Goal: Transaction & Acquisition: Download file/media

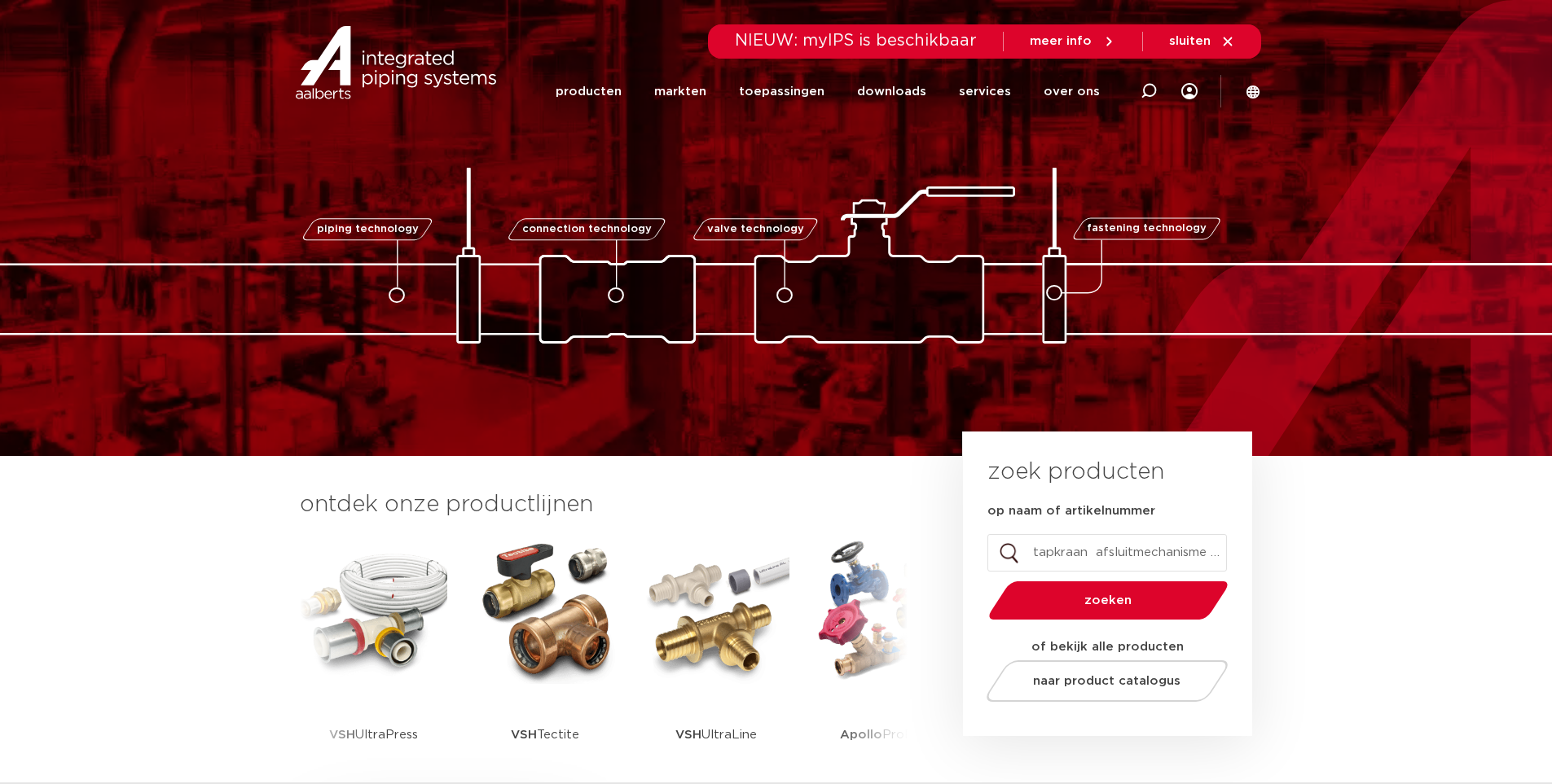
scroll to position [0, 141]
type input "tapkraan afsluitmechanisme bovendeel niet keramisch"
click at [981, 580] on button "zoeken" at bounding box center [1108, 601] width 252 height 41
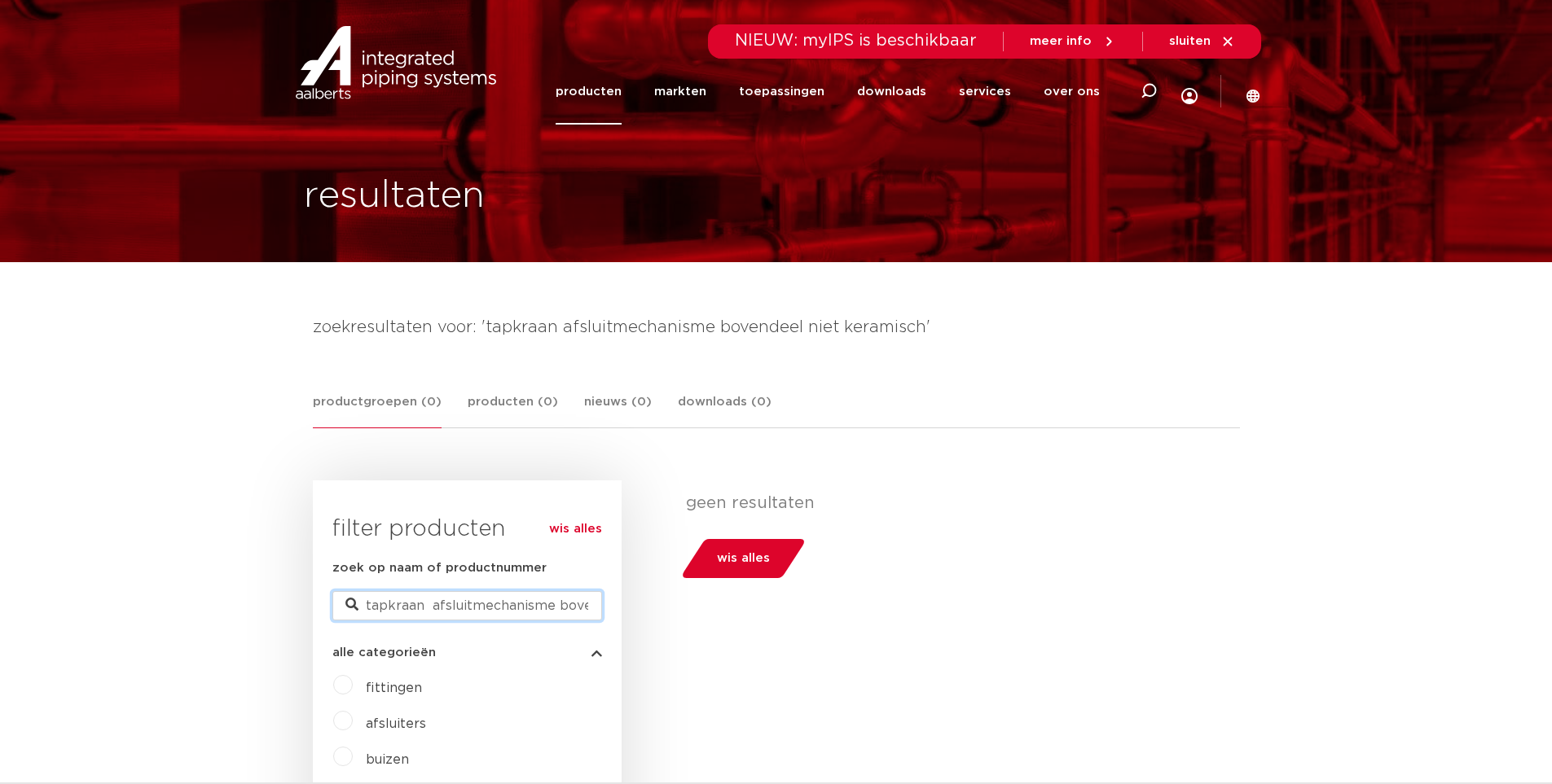
scroll to position [0, 131]
drag, startPoint x: 427, startPoint y: 604, endPoint x: 691, endPoint y: 612, distance: 264.1
click at [691, 612] on div "wis alles filter producten zoek op naam of productnummer tapkraan afsluitmechan…" at bounding box center [776, 700] width 927 height 439
type input "tapkraan"
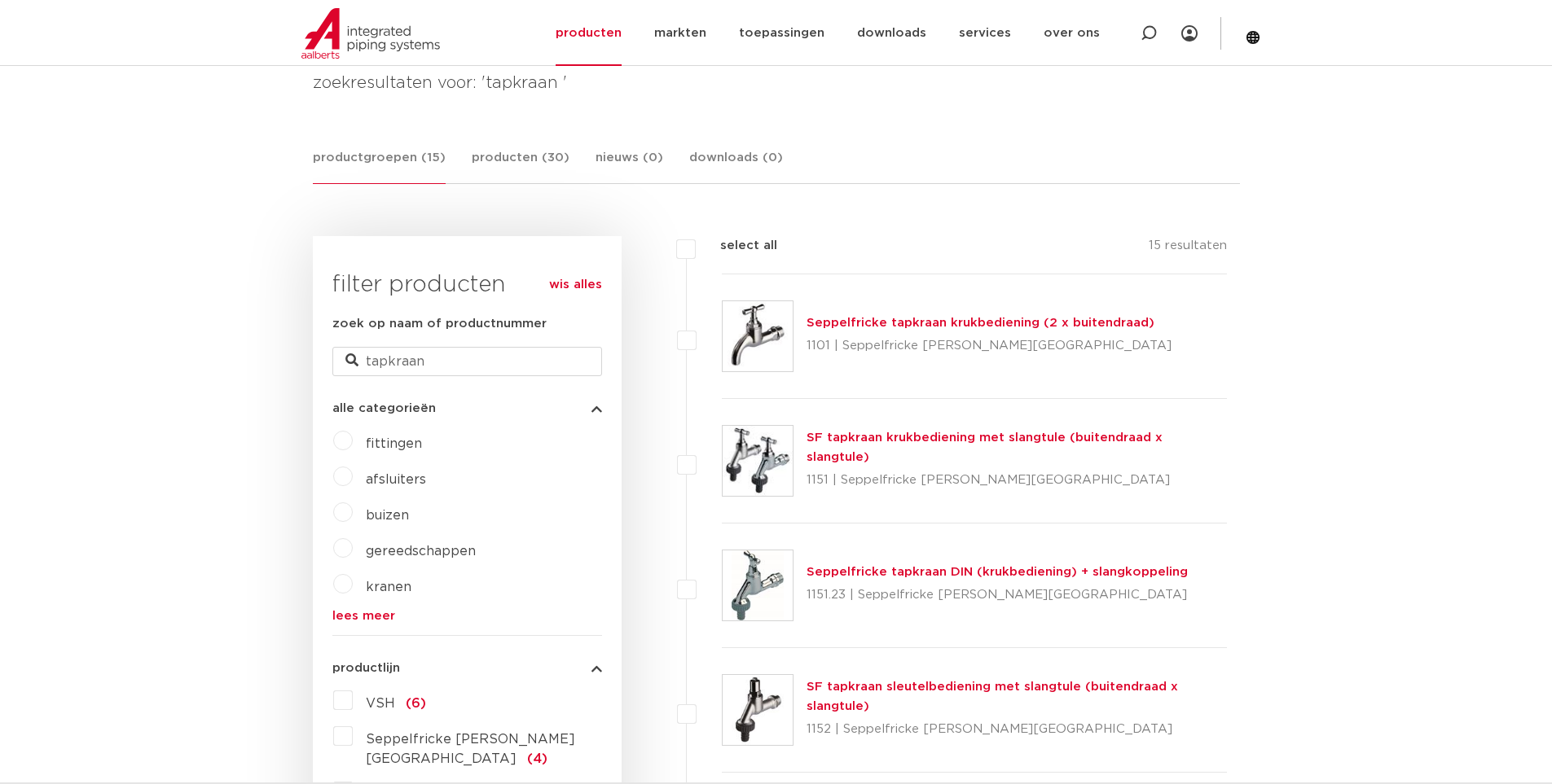
scroll to position [407, 0]
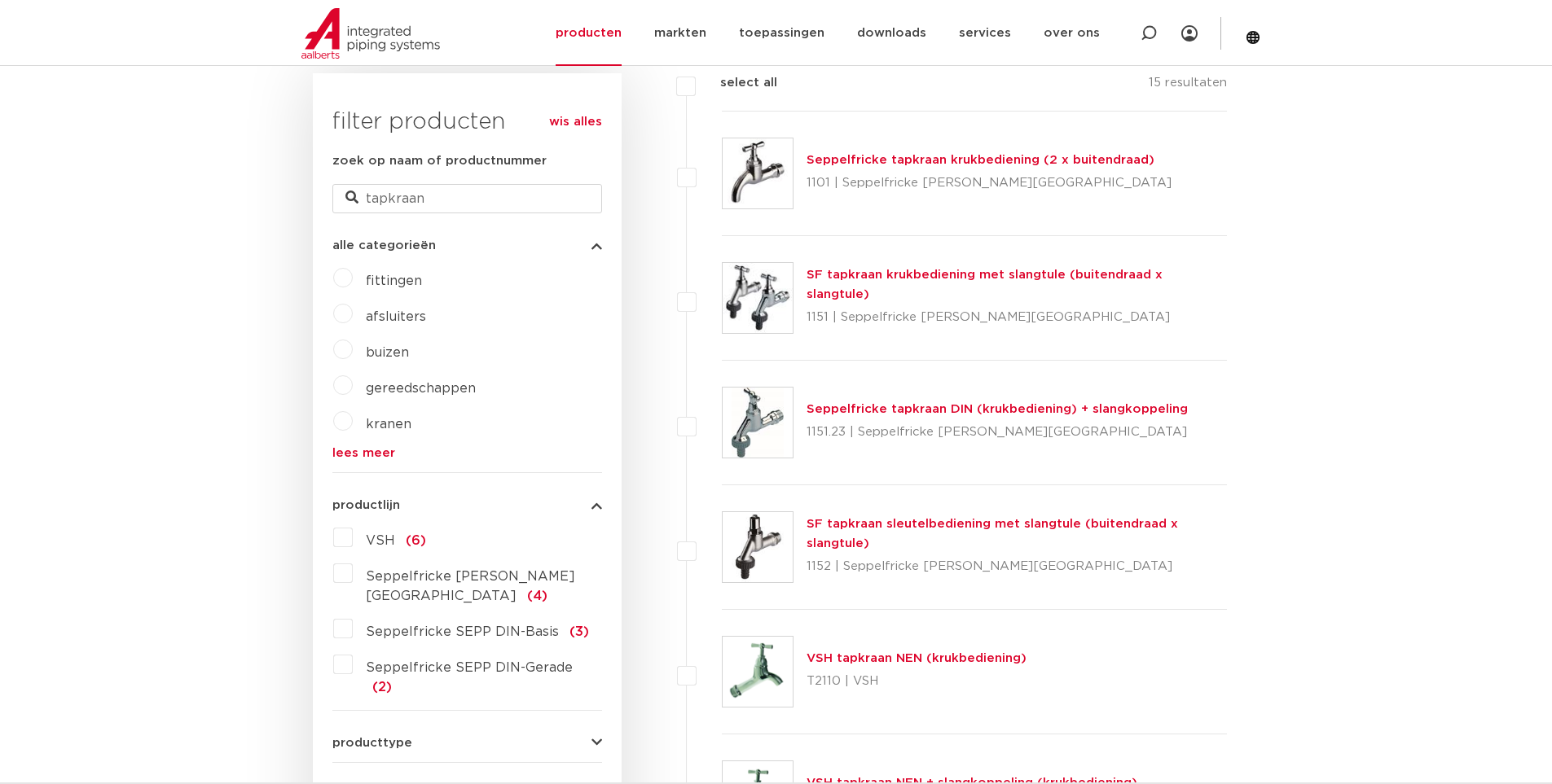
click at [860, 663] on link "VSH tapkraan NEN (krukbediening)" at bounding box center [916, 658] width 220 height 12
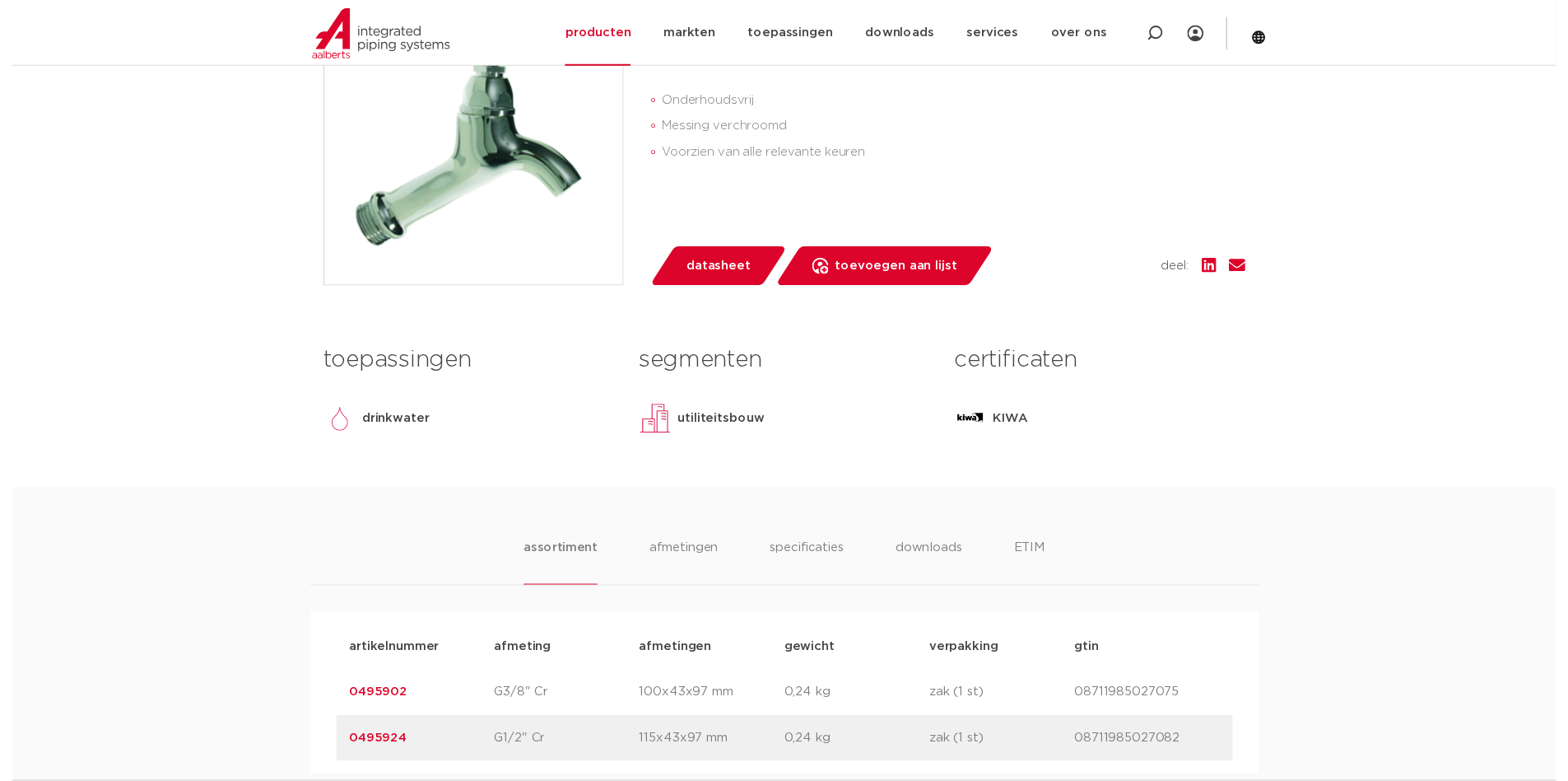
scroll to position [330, 0]
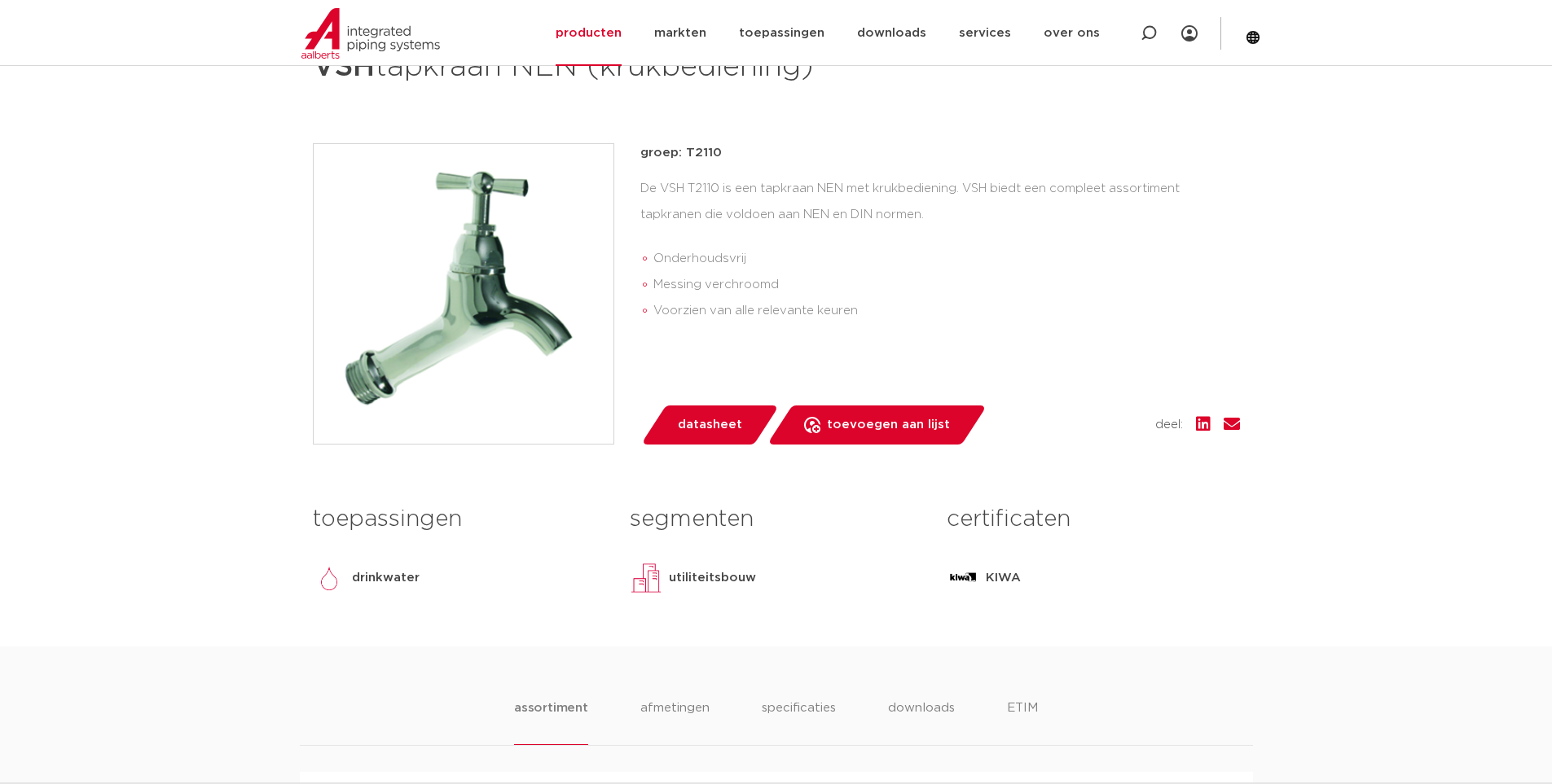
click at [702, 418] on span "datasheet" at bounding box center [709, 425] width 64 height 26
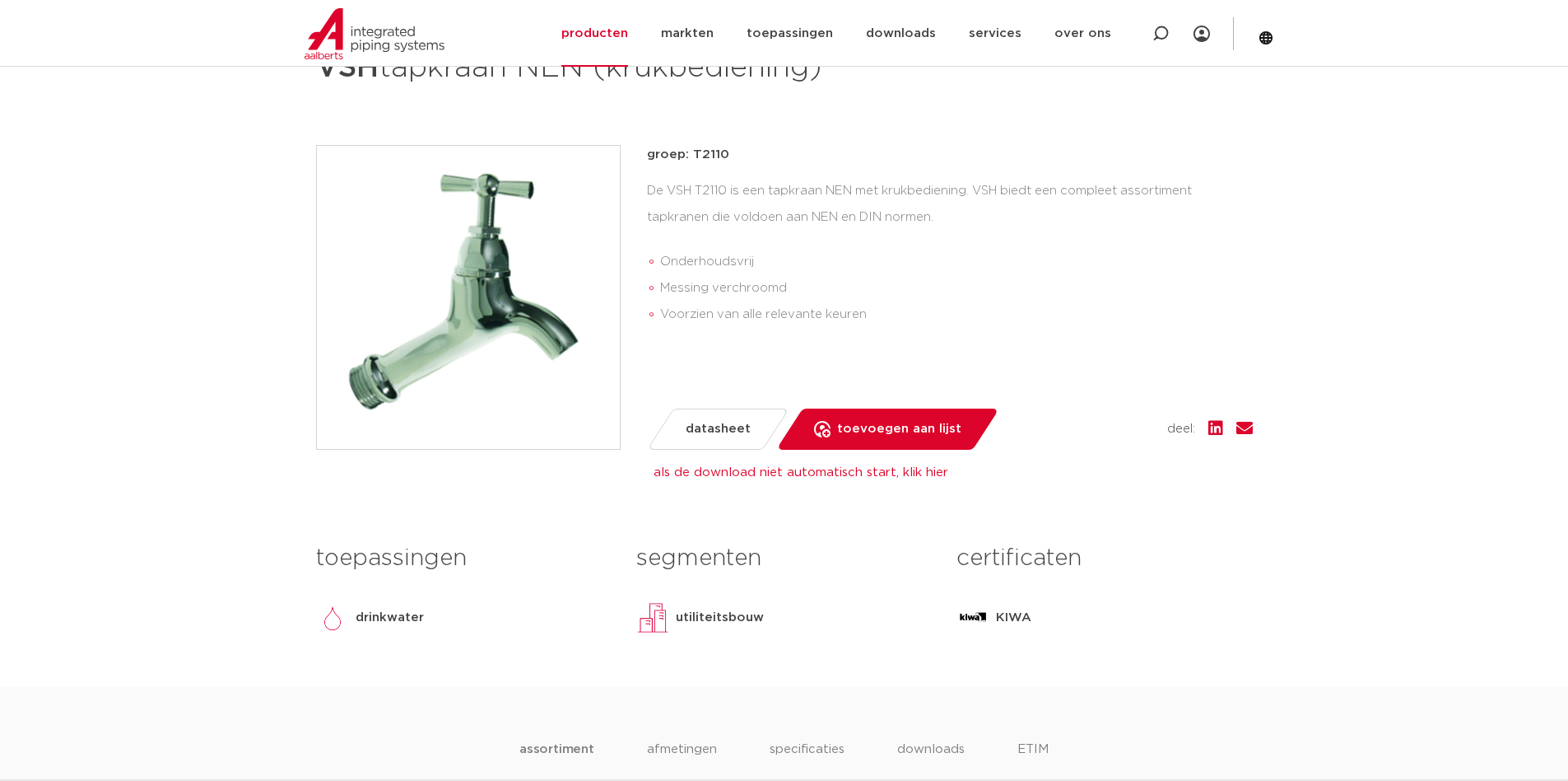
click at [761, 470] on link "als de download niet automatisch start, klik hier" at bounding box center [801, 472] width 295 height 12
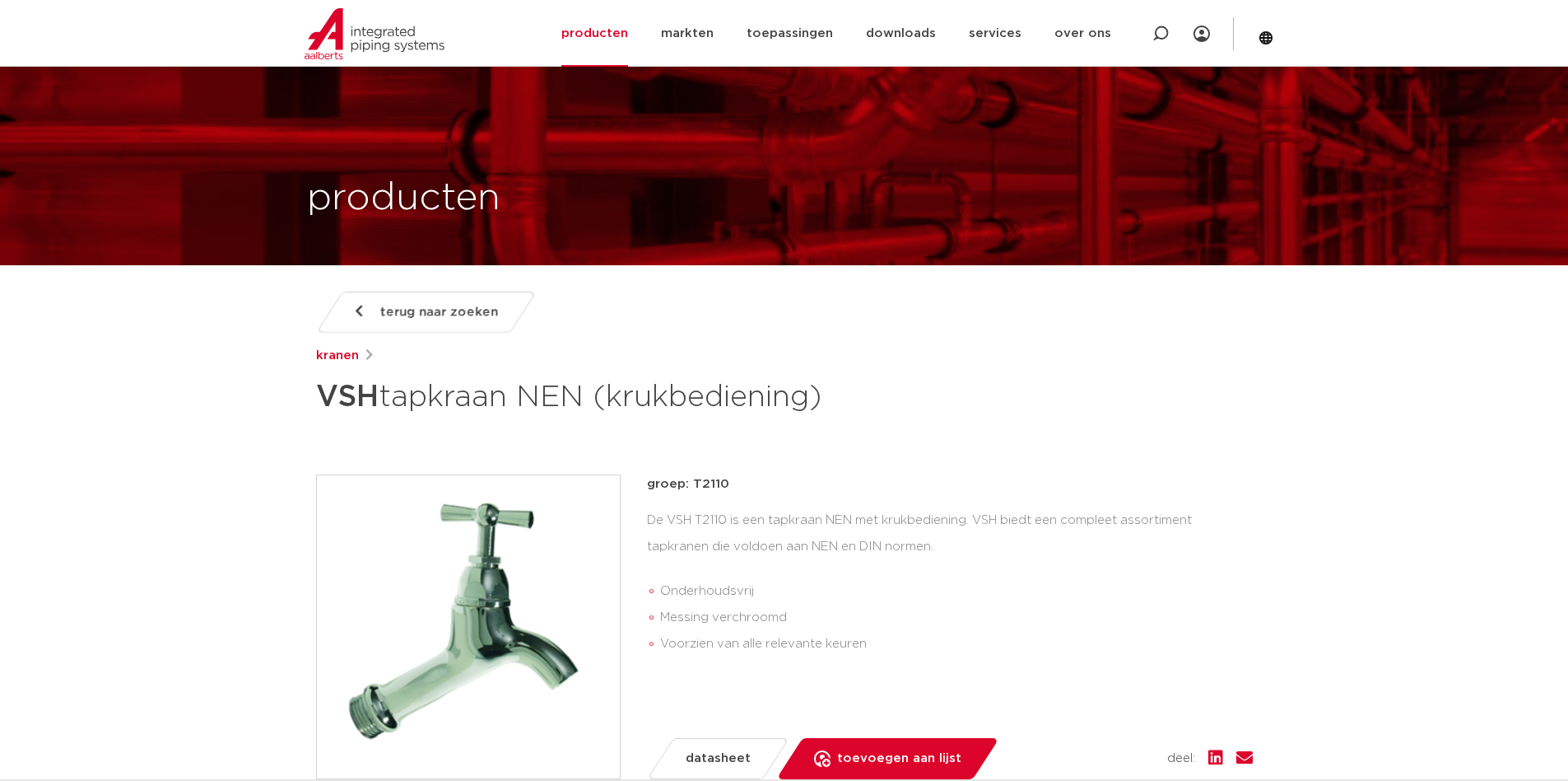
scroll to position [164, 0]
